Goal: Information Seeking & Learning: Check status

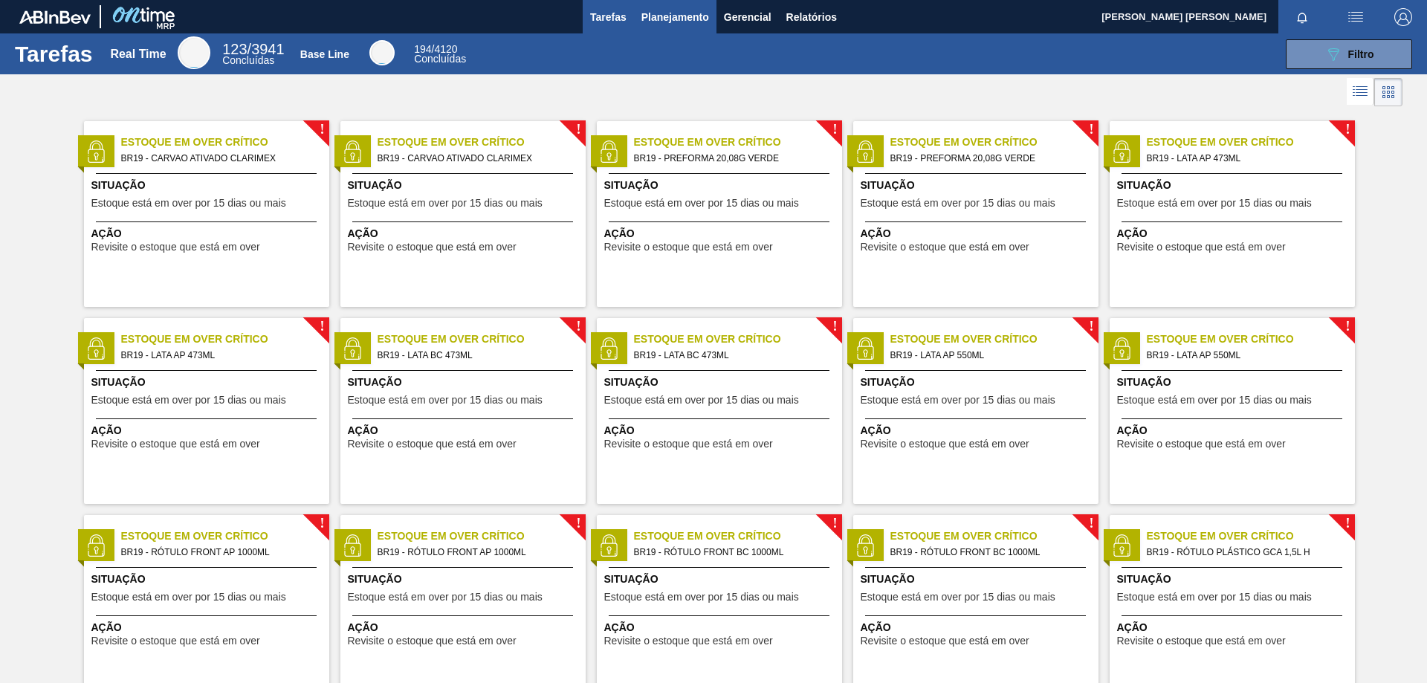
click at [683, 13] on span "Planejamento" at bounding box center [675, 17] width 68 height 18
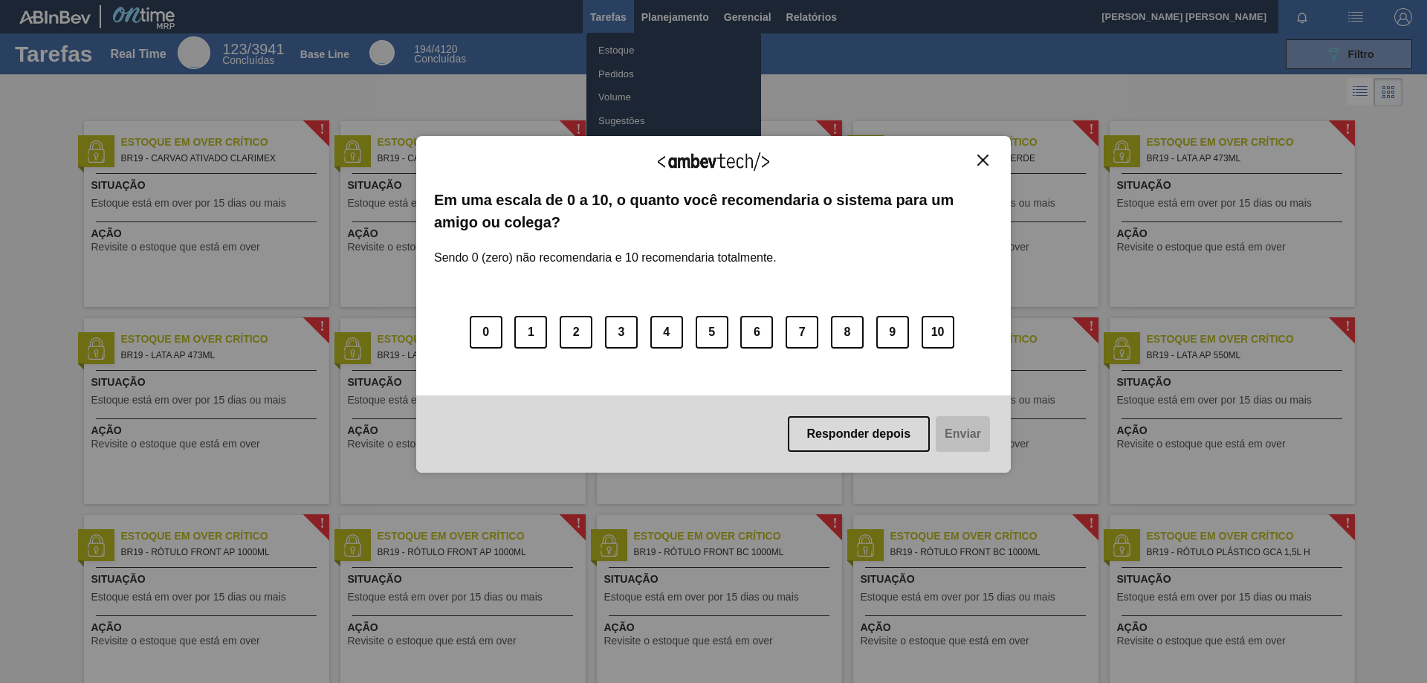
click at [615, 49] on div "Agradecemos seu feedback! Em uma escala de 0 a 10, o quanto você recomendaria o…" at bounding box center [713, 304] width 594 height 641
click at [982, 157] on img "Close" at bounding box center [982, 160] width 11 height 11
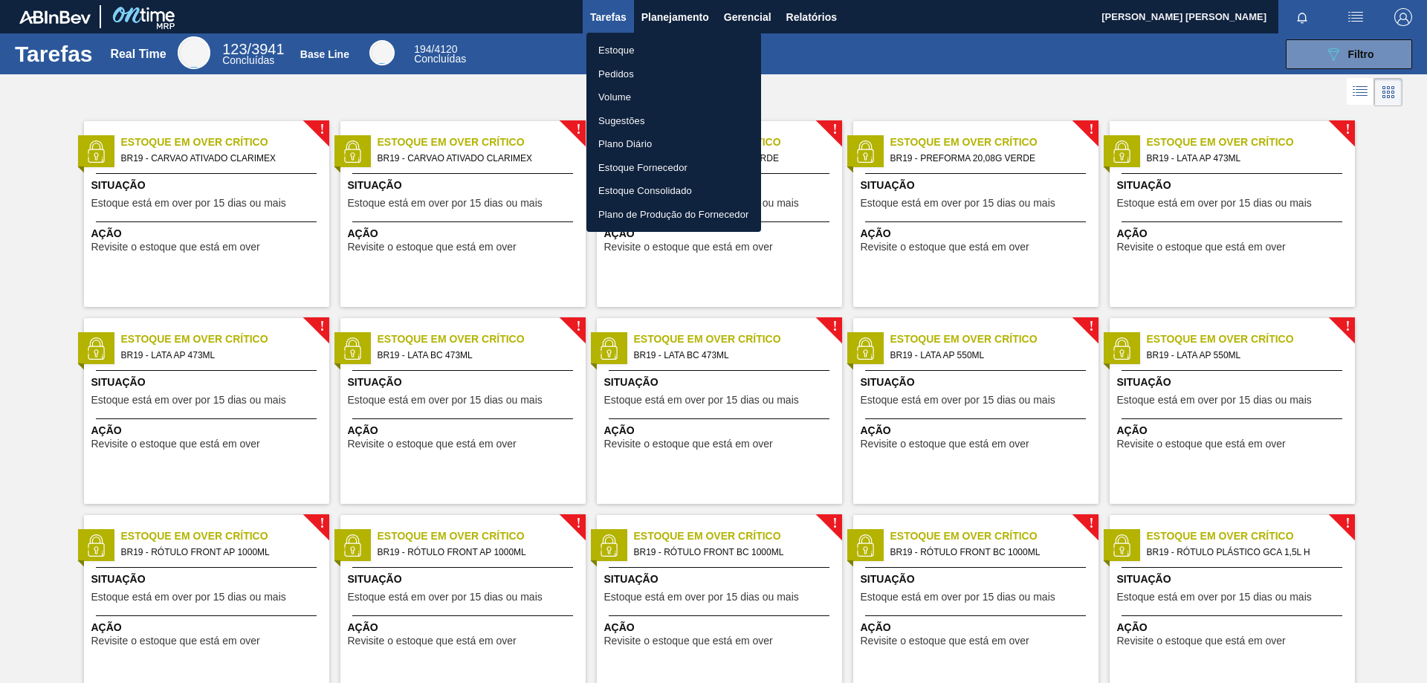
click at [620, 44] on li "Estoque" at bounding box center [673, 51] width 175 height 24
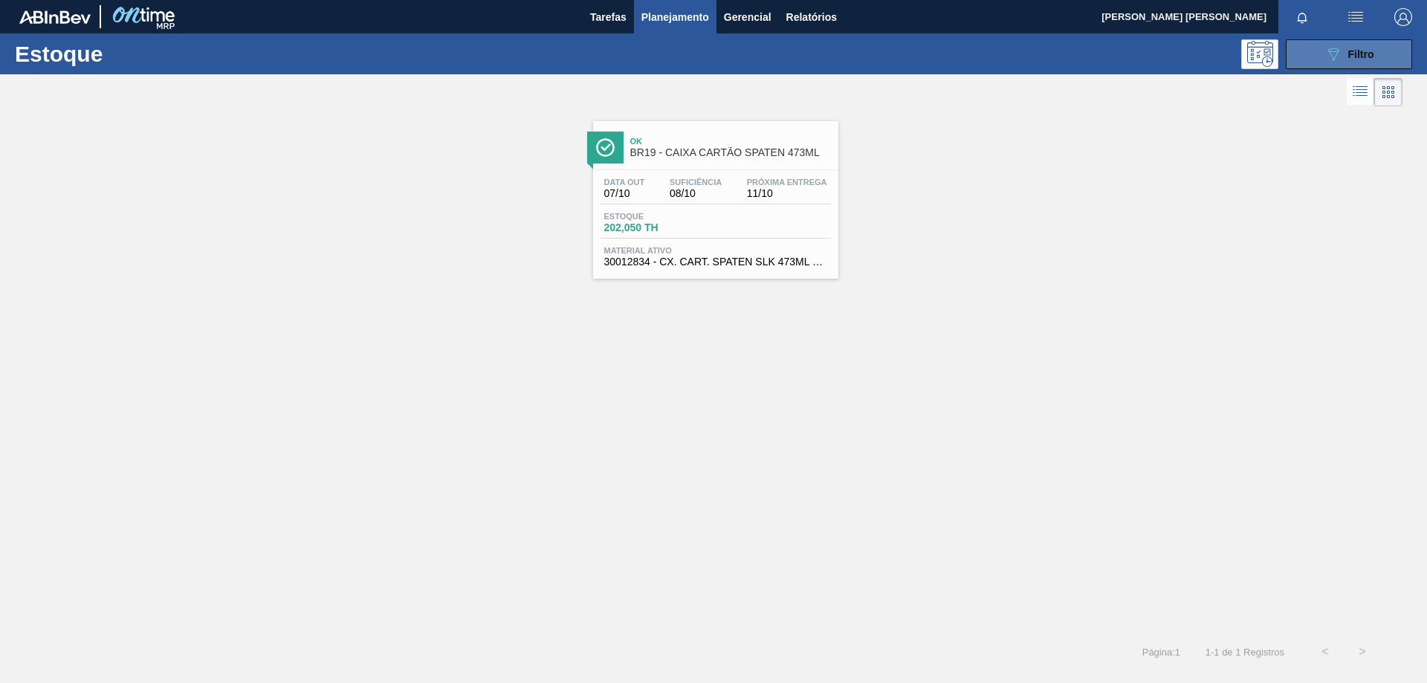
click at [1324, 57] on icon "089F7B8B-B2A5-4AFE-B5C0-19BA573D28AC" at bounding box center [1333, 54] width 18 height 18
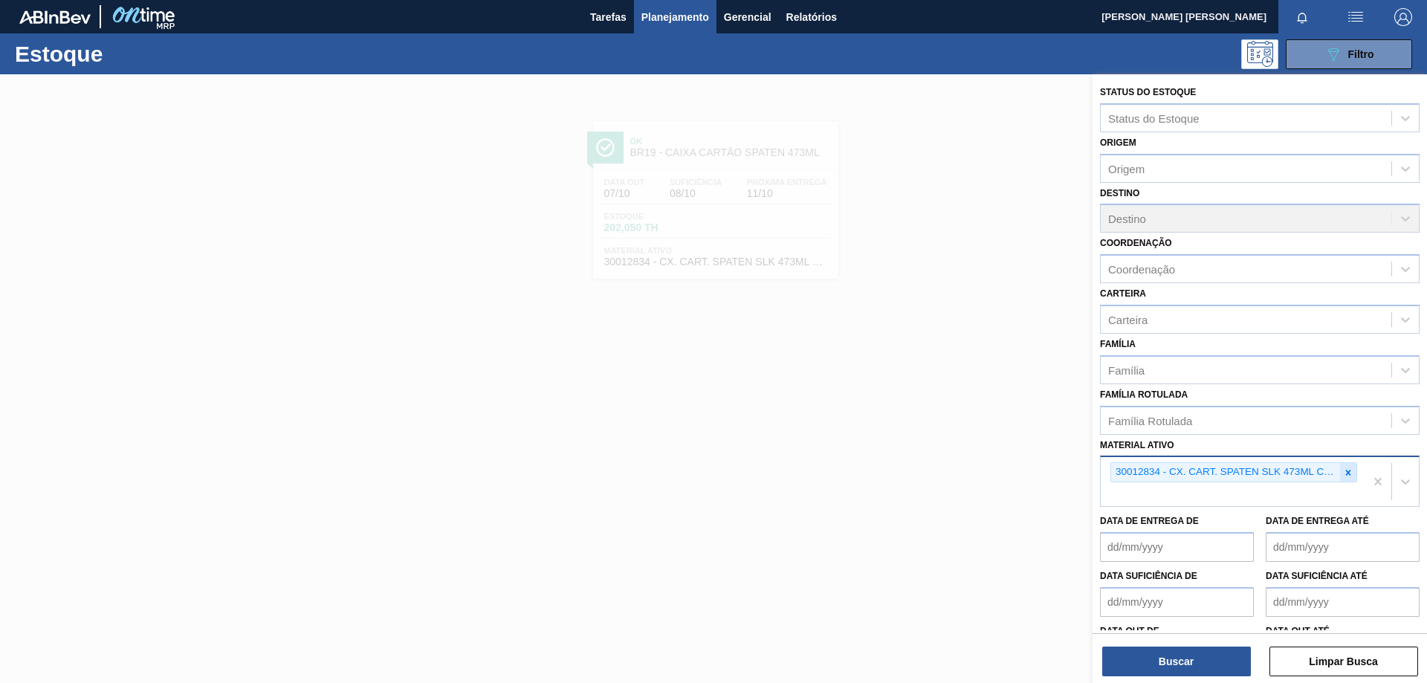
click at [1346, 475] on icon at bounding box center [1348, 472] width 10 height 10
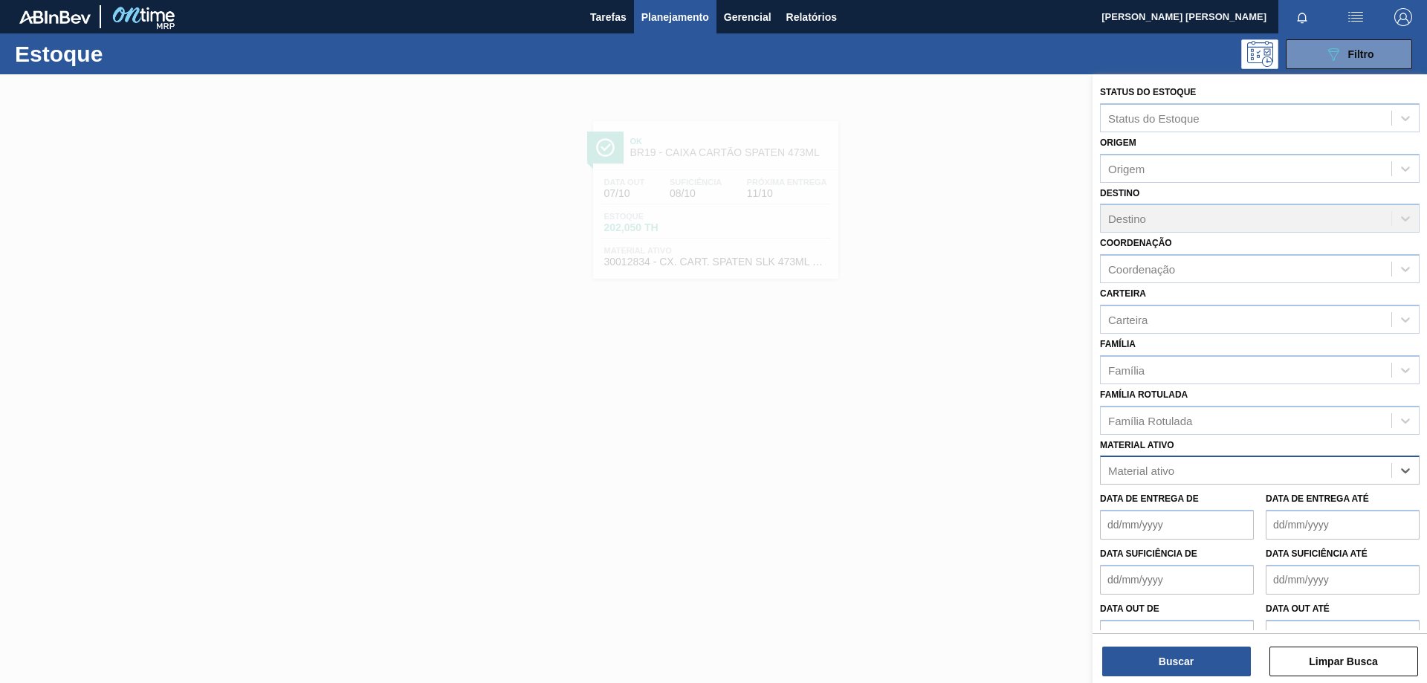
paste ativo "30003071"
type ativo "30003071"
click at [1246, 500] on div "30003071 - FILME CONT LISO 800X60 MICRAS" at bounding box center [1260, 506] width 320 height 27
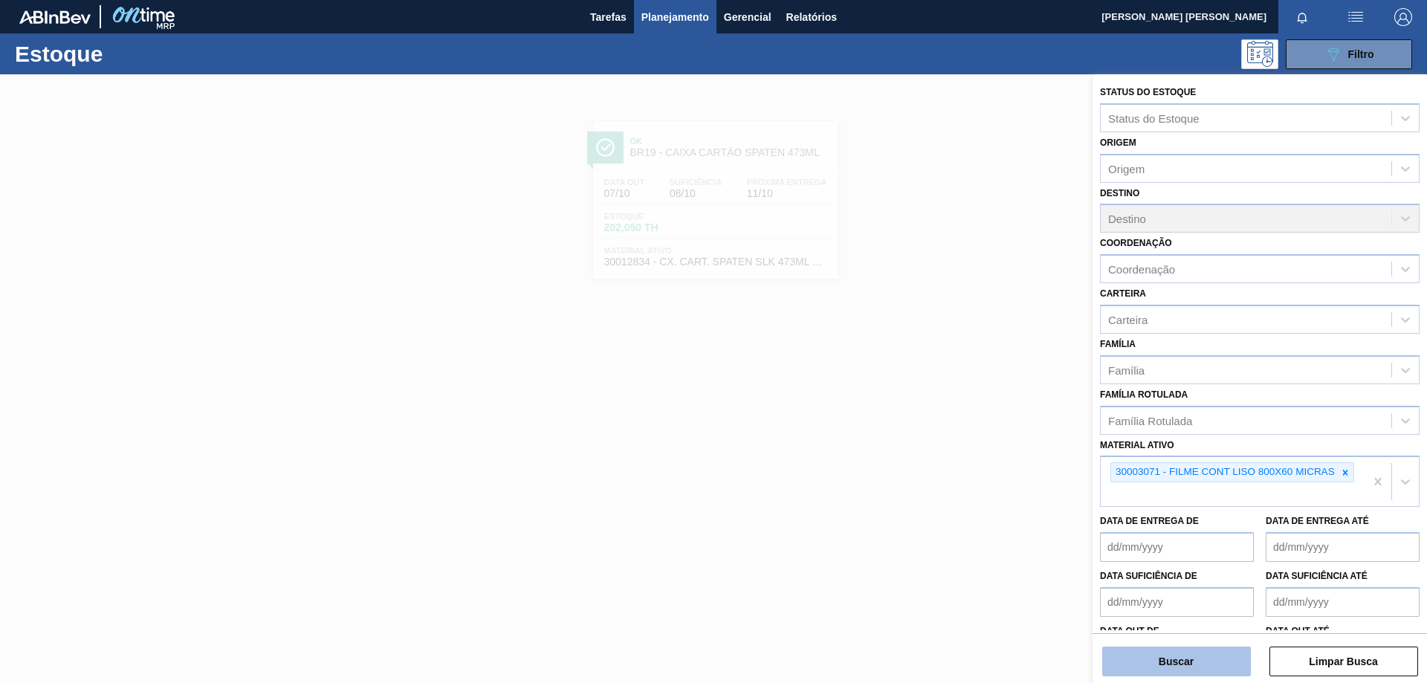
click at [1176, 650] on button "Buscar" at bounding box center [1176, 661] width 149 height 30
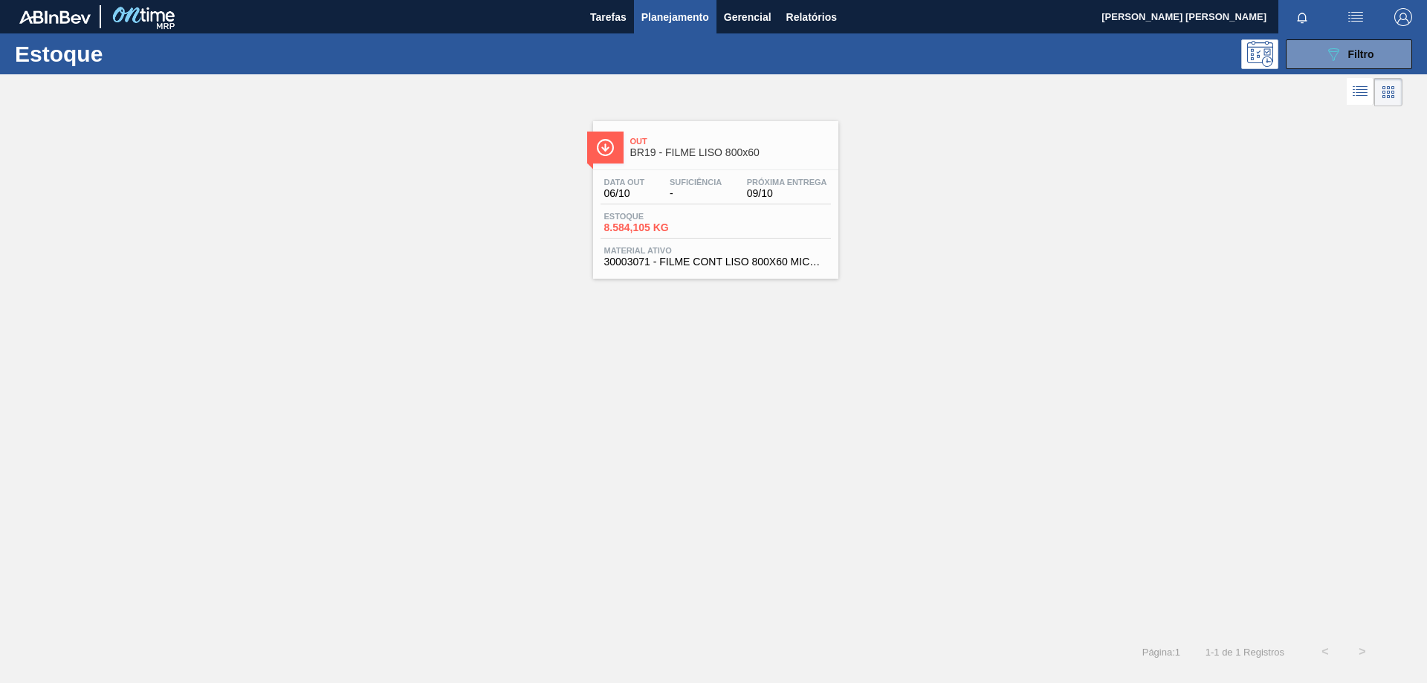
click at [706, 218] on span "Estoque" at bounding box center [656, 216] width 104 height 9
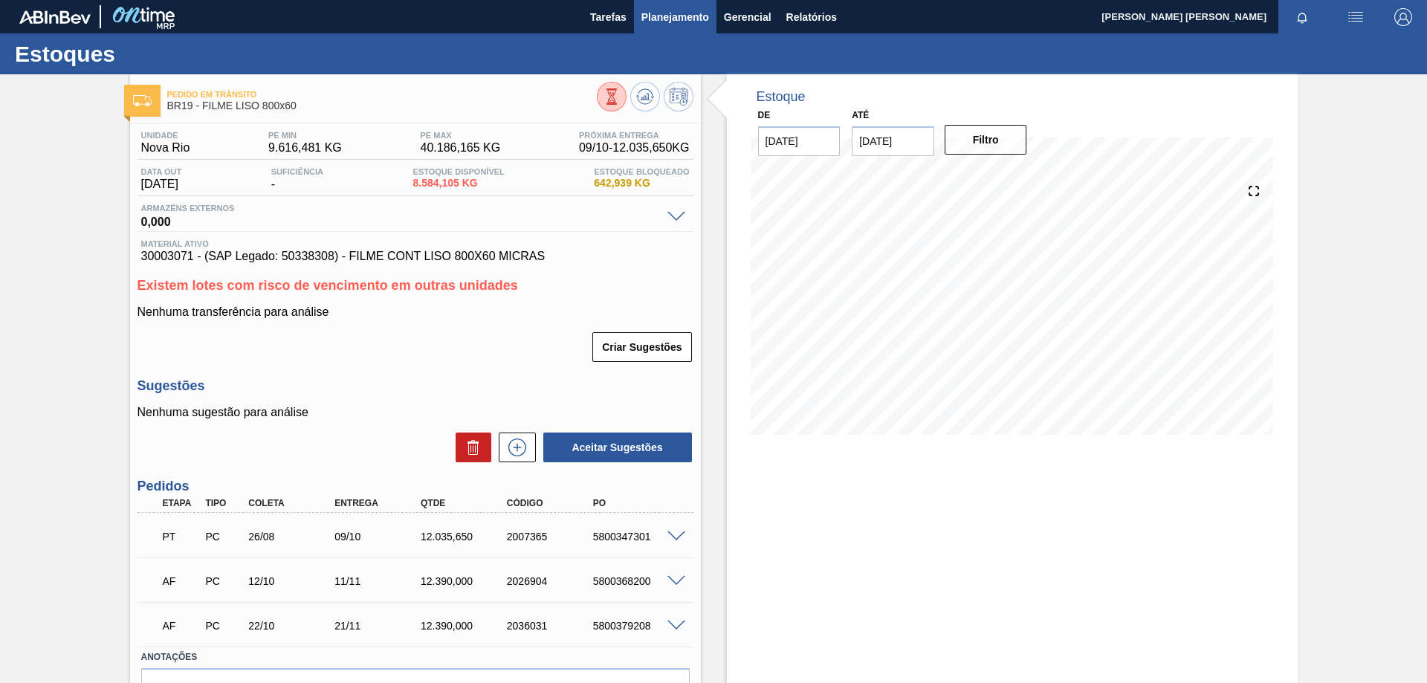
click at [658, 16] on span "Planejamento" at bounding box center [675, 17] width 68 height 18
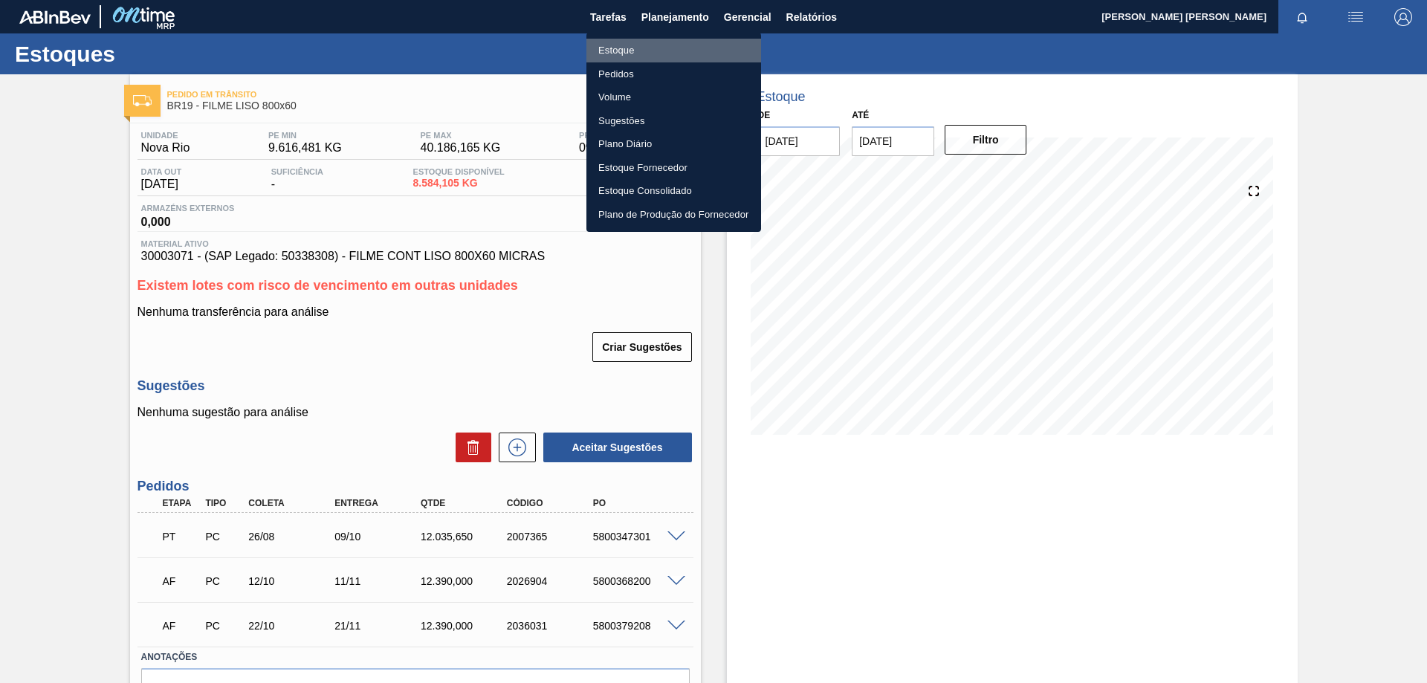
click at [619, 49] on li "Estoque" at bounding box center [673, 51] width 175 height 24
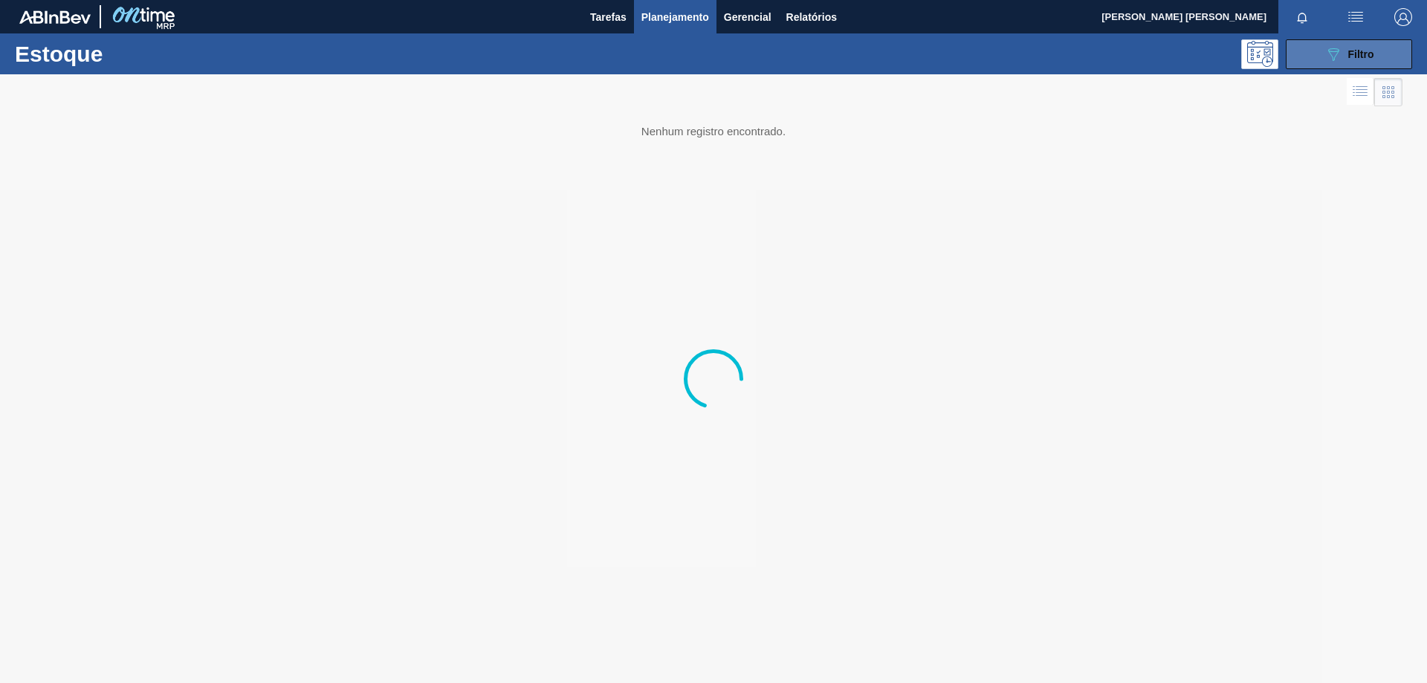
click at [1335, 48] on icon "089F7B8B-B2A5-4AFE-B5C0-19BA573D28AC" at bounding box center [1333, 54] width 18 height 18
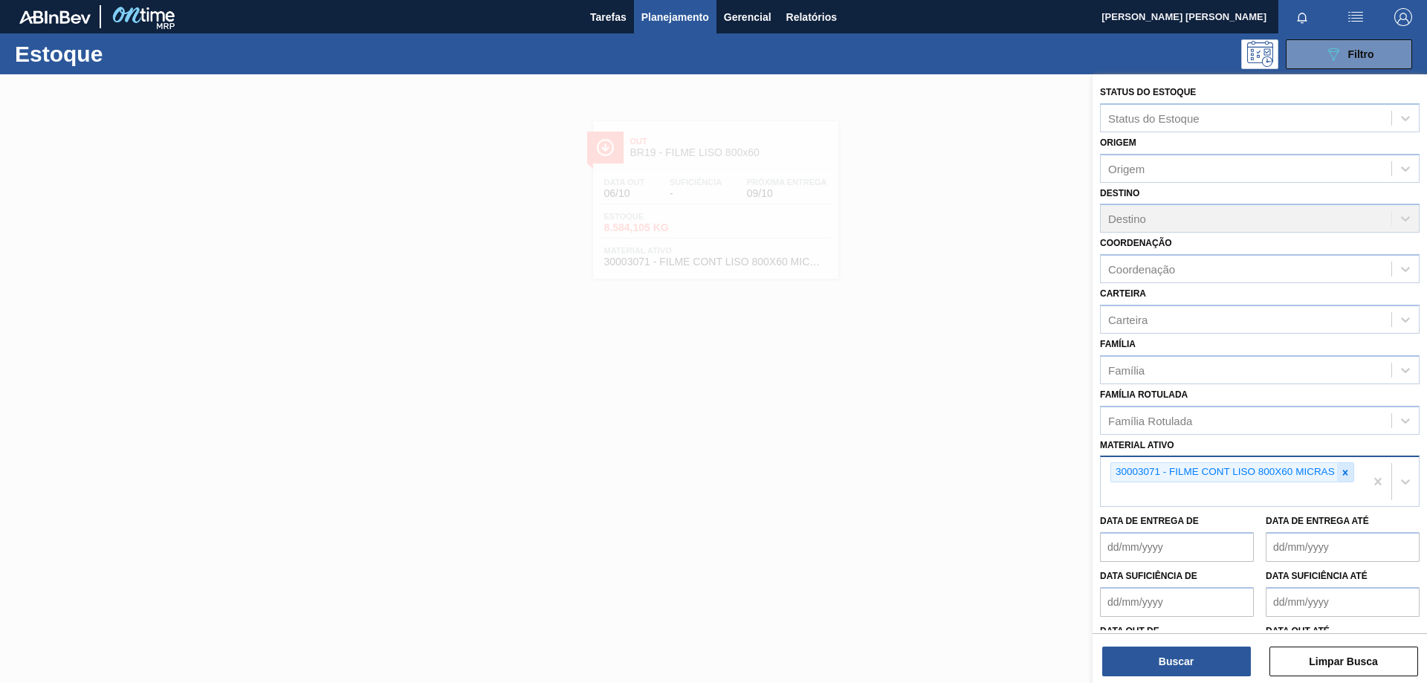
drag, startPoint x: 1343, startPoint y: 472, endPoint x: 1296, endPoint y: 480, distance: 48.3
click at [1343, 472] on icon at bounding box center [1345, 472] width 10 height 10
paste ativo "30003371"
type ativo "30003371"
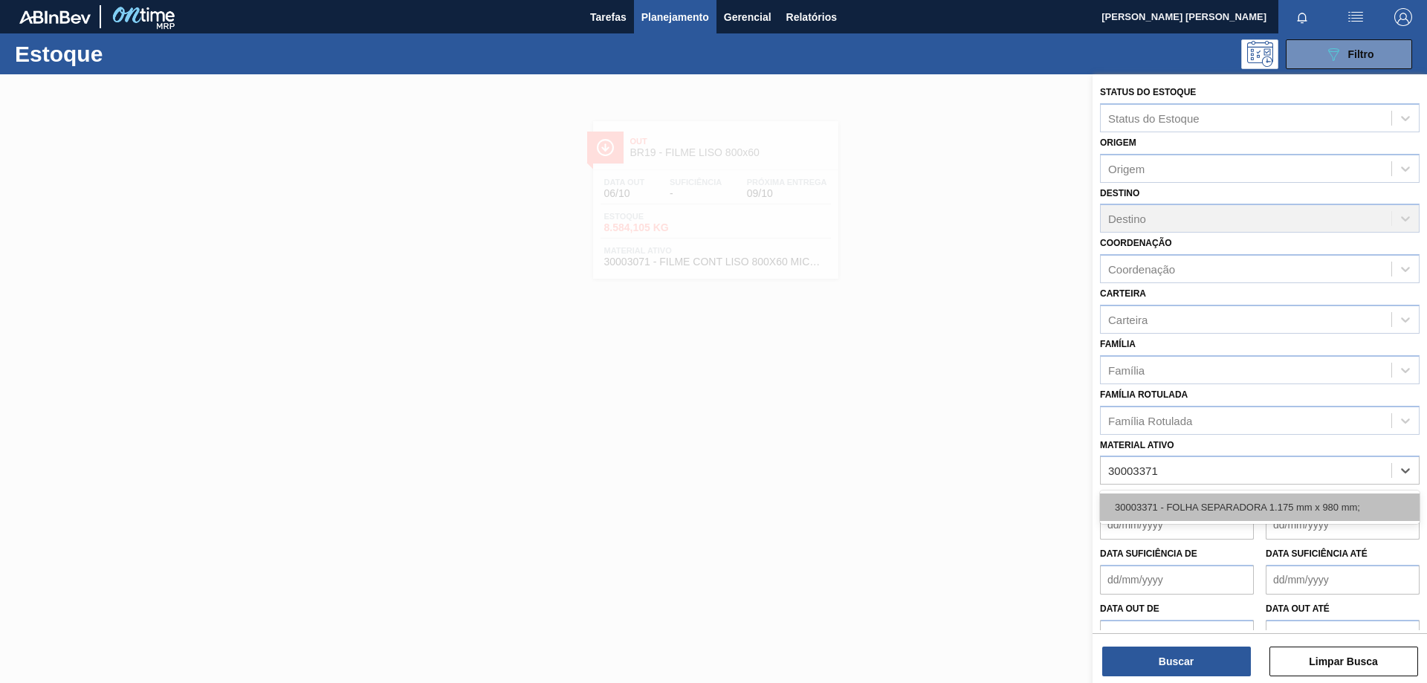
click at [1262, 496] on div "30003371 - FOLHA SEPARADORA 1.175 mm x 980 mm;" at bounding box center [1260, 506] width 320 height 27
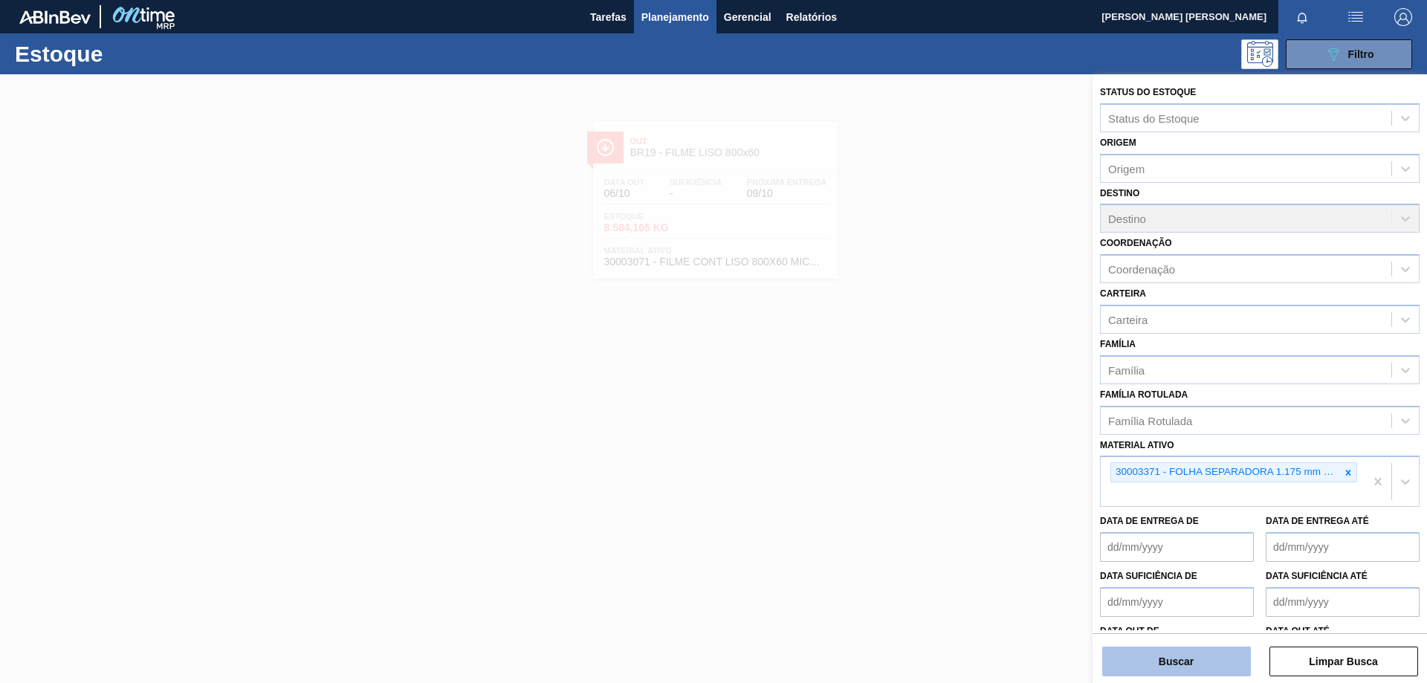
click at [1195, 646] on button "Buscar" at bounding box center [1176, 661] width 149 height 30
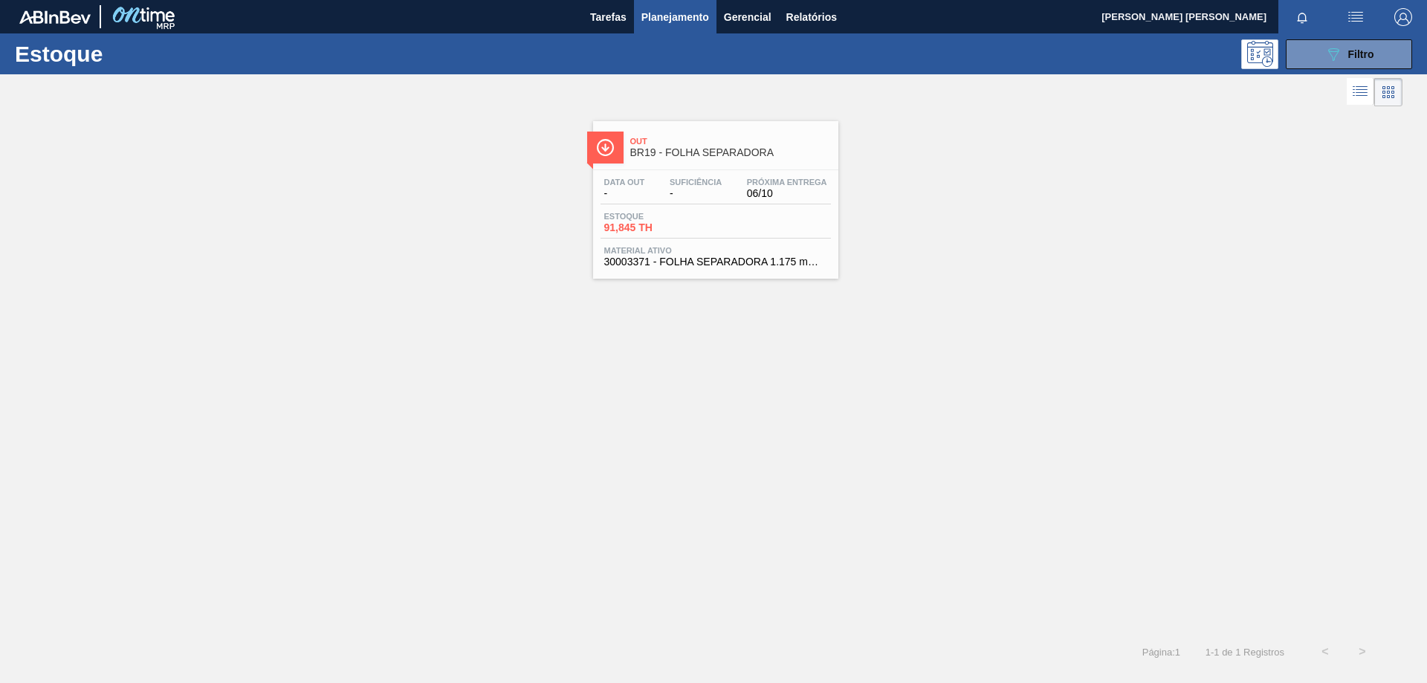
click at [691, 153] on span "BR19 - FOLHA SEPARADORA" at bounding box center [730, 152] width 201 height 11
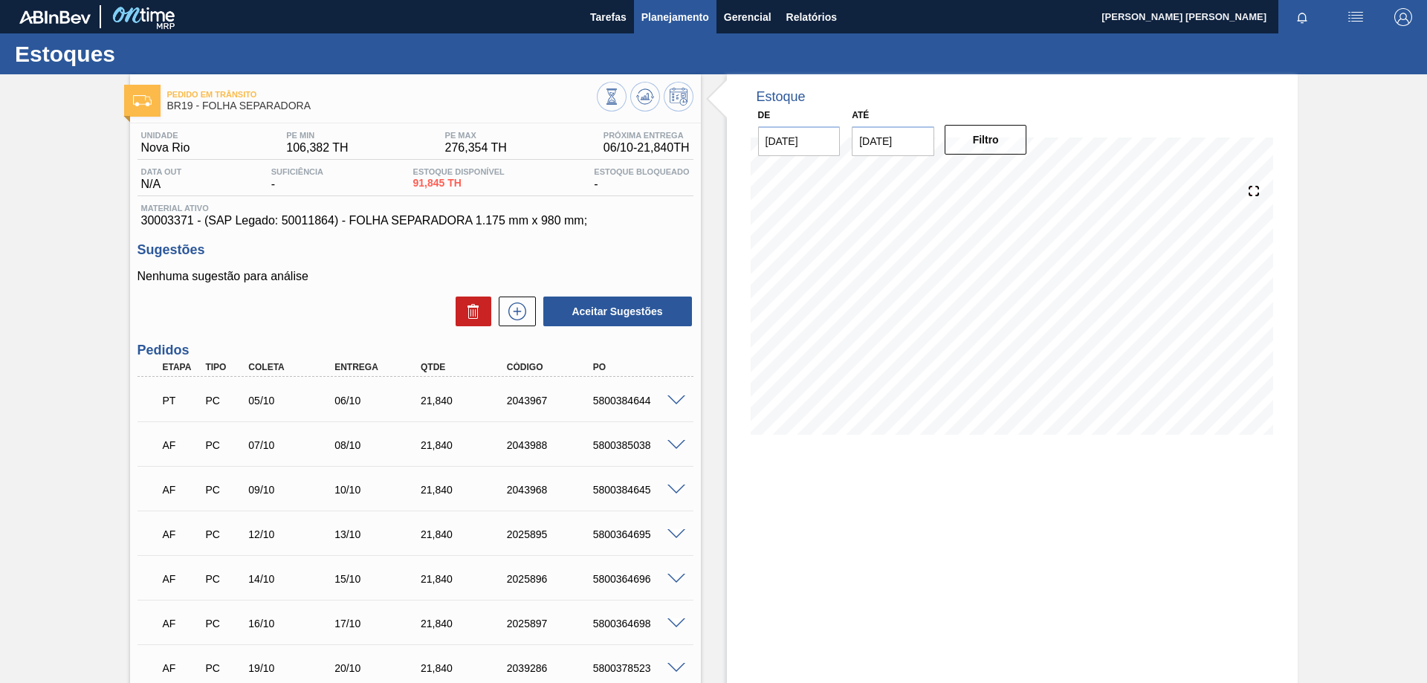
click at [649, 25] on span "Planejamento" at bounding box center [675, 17] width 68 height 18
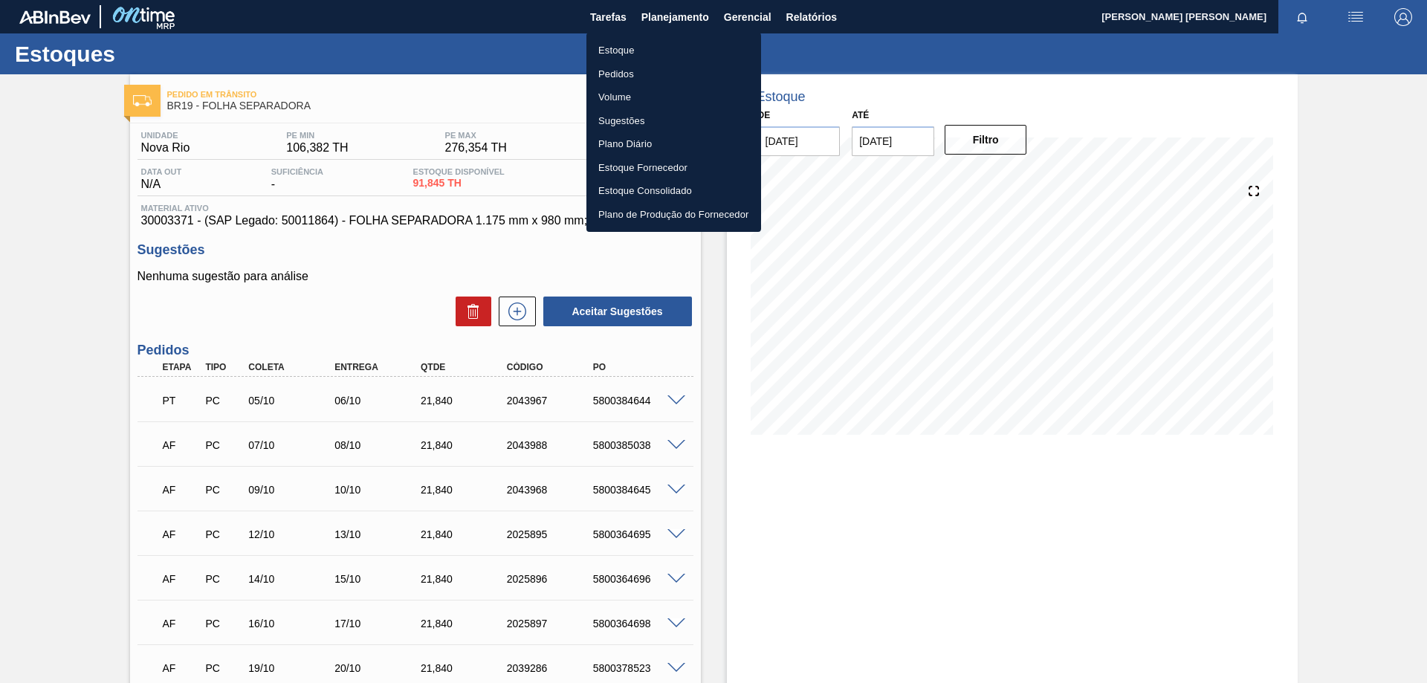
click at [623, 50] on li "Estoque" at bounding box center [673, 51] width 175 height 24
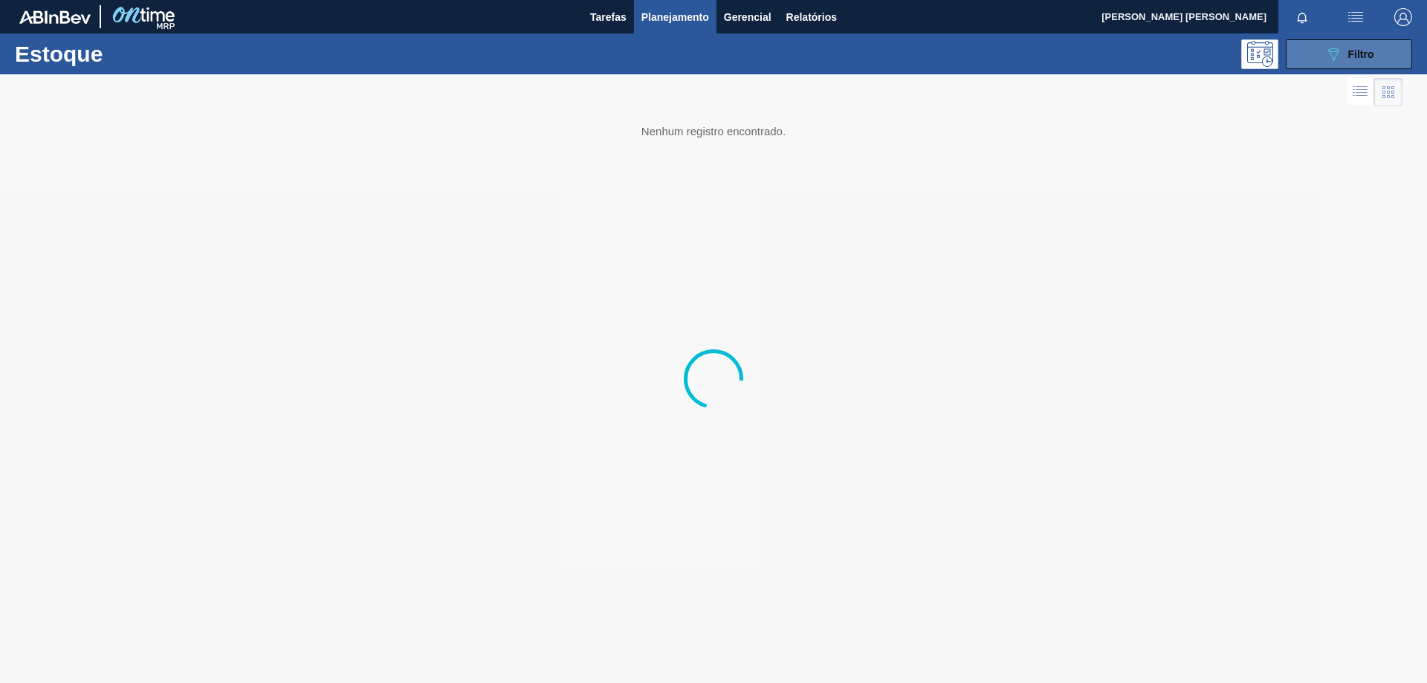
click at [1332, 56] on icon "089F7B8B-B2A5-4AFE-B5C0-19BA573D28AC" at bounding box center [1333, 54] width 18 height 18
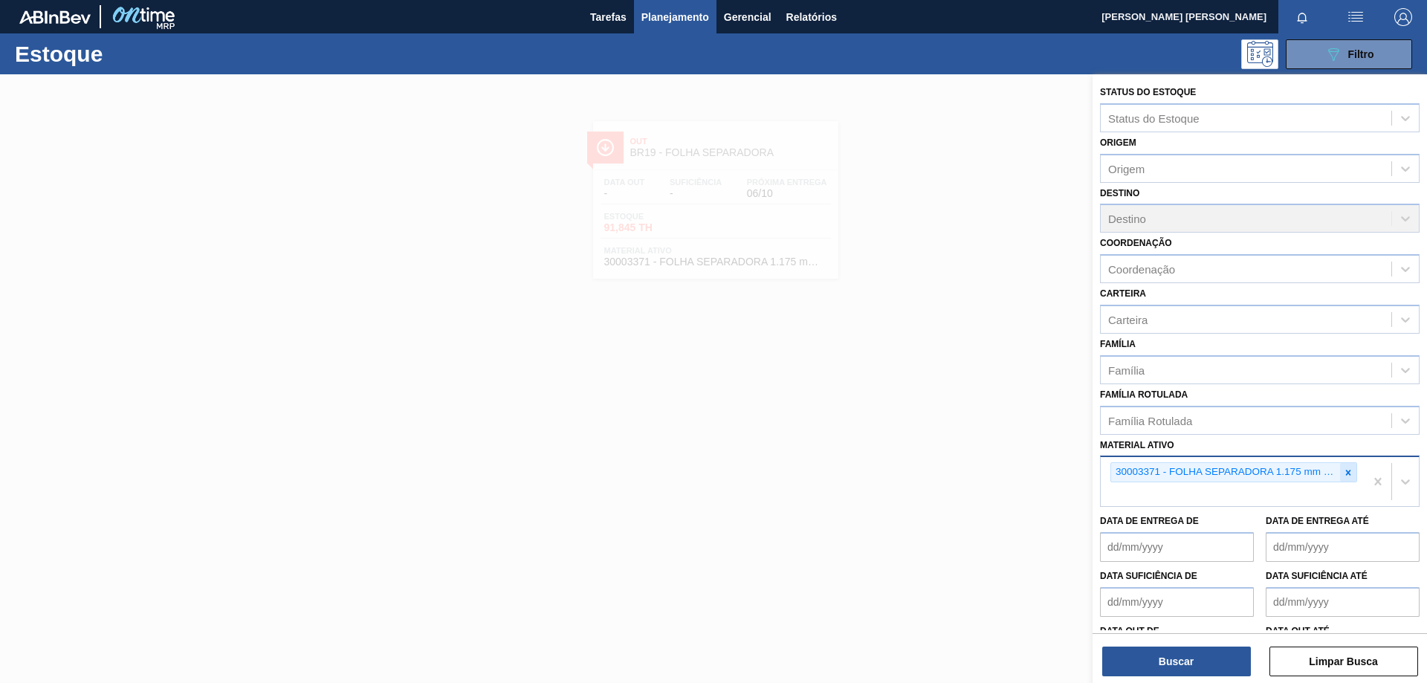
click at [1343, 473] on icon at bounding box center [1348, 472] width 10 height 10
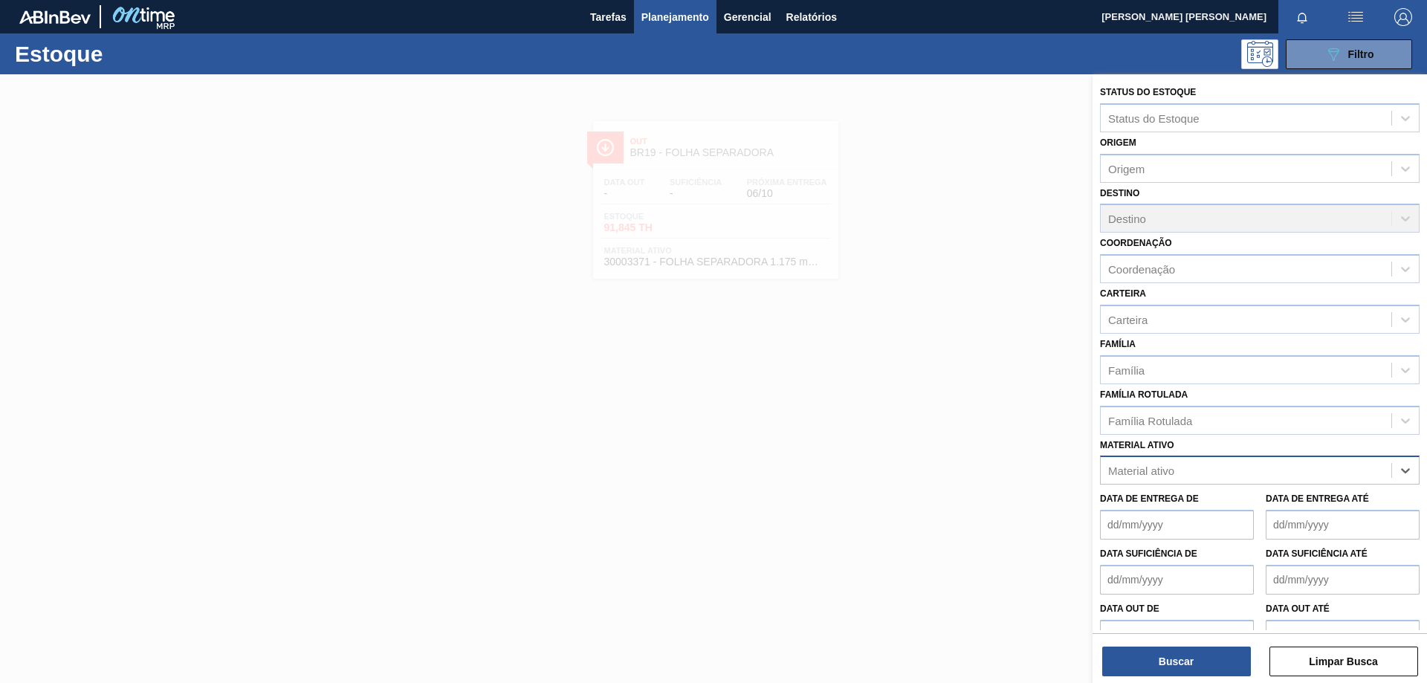
click at [1266, 476] on div "Material ativo" at bounding box center [1245, 471] width 291 height 22
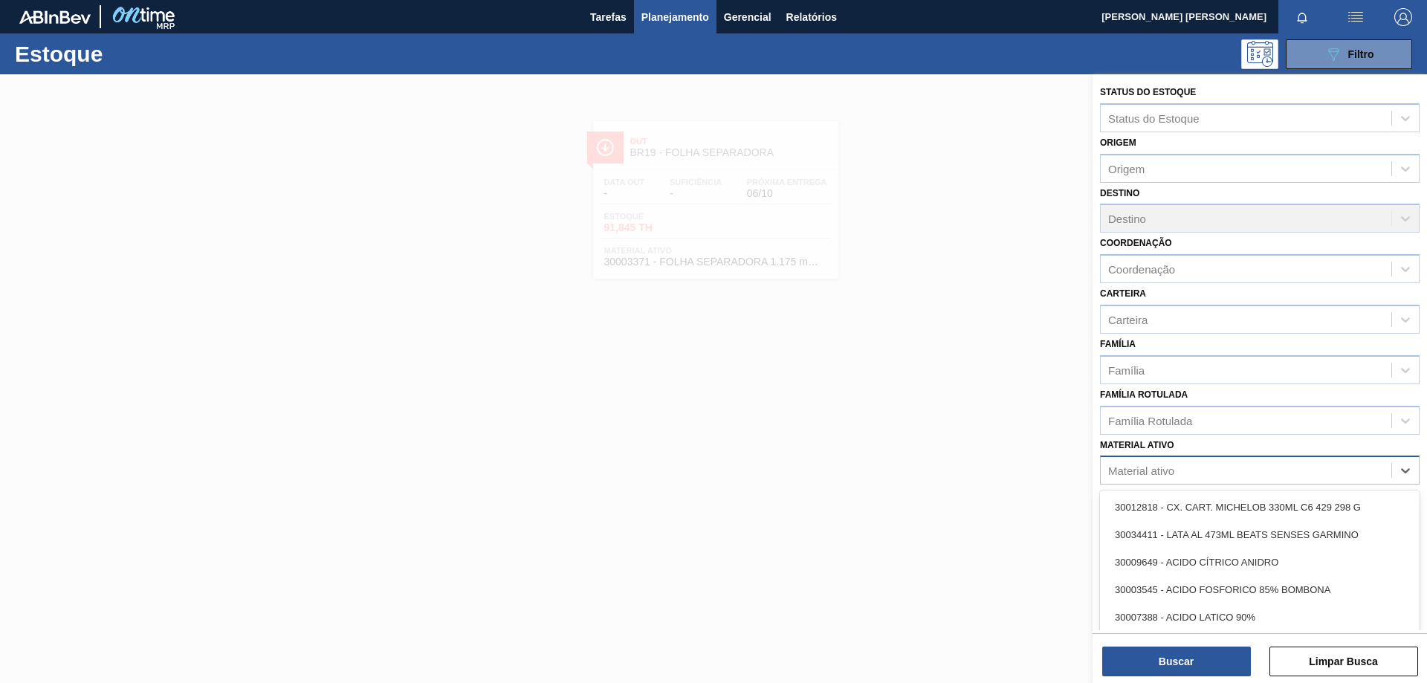
paste ativo "30033650"
type ativo "30033650"
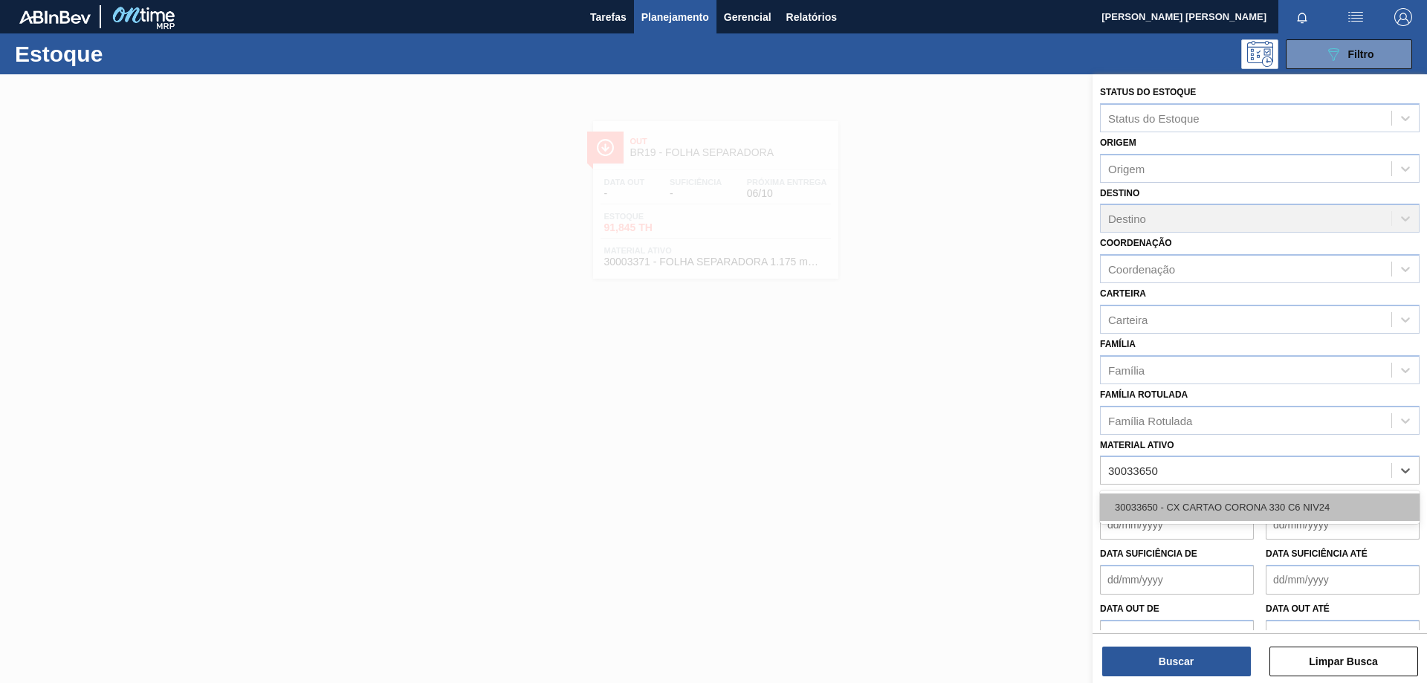
click at [1249, 511] on div "30033650 - CX CARTAO CORONA 330 C6 NIV24" at bounding box center [1260, 506] width 320 height 27
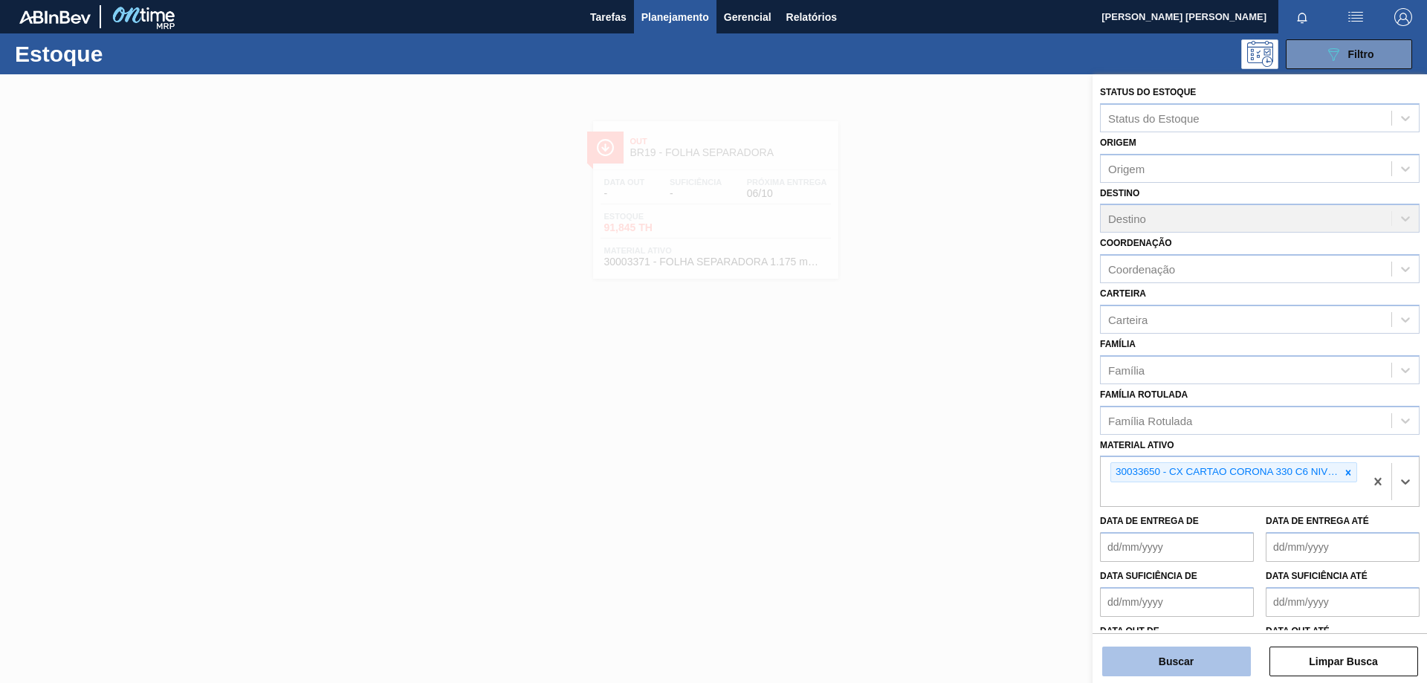
click at [1173, 660] on button "Buscar" at bounding box center [1176, 661] width 149 height 30
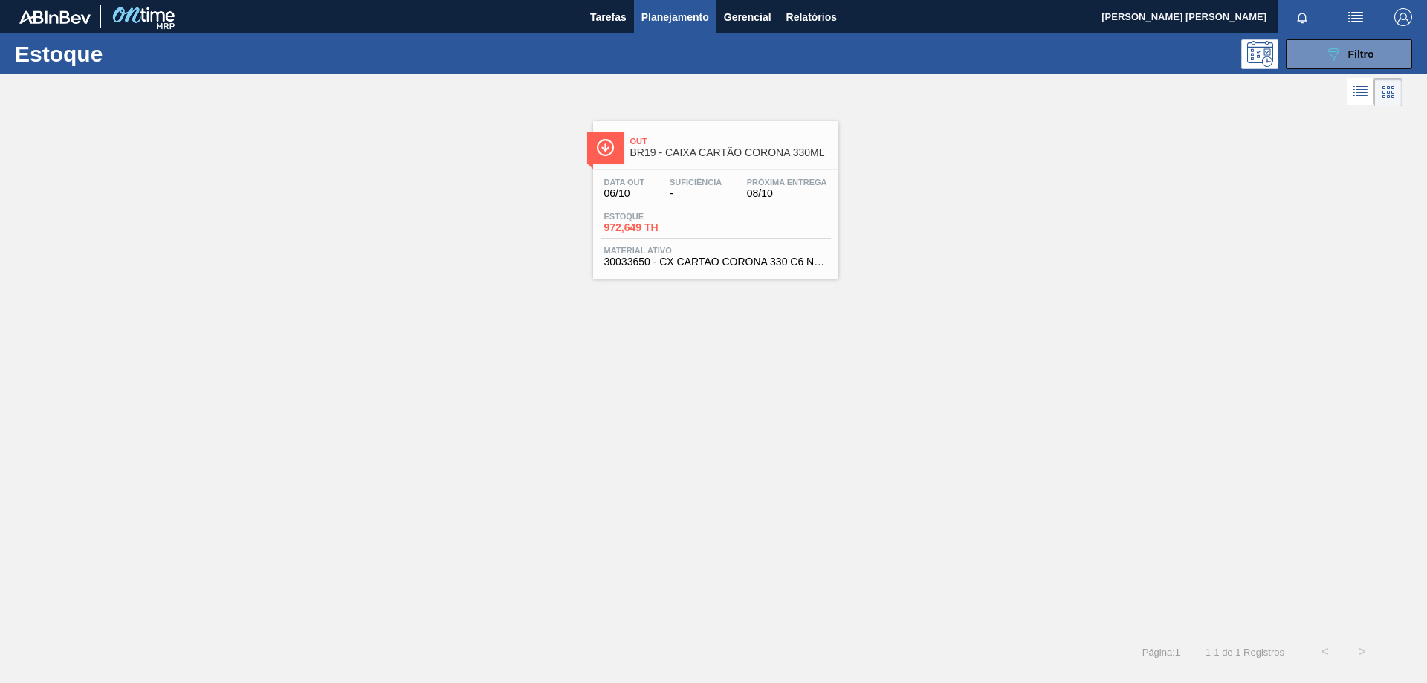
click at [716, 204] on div "Data out 06/10 Suficiência - Próxima Entrega 08/10" at bounding box center [715, 191] width 230 height 27
